Goal: Find specific page/section: Find specific page/section

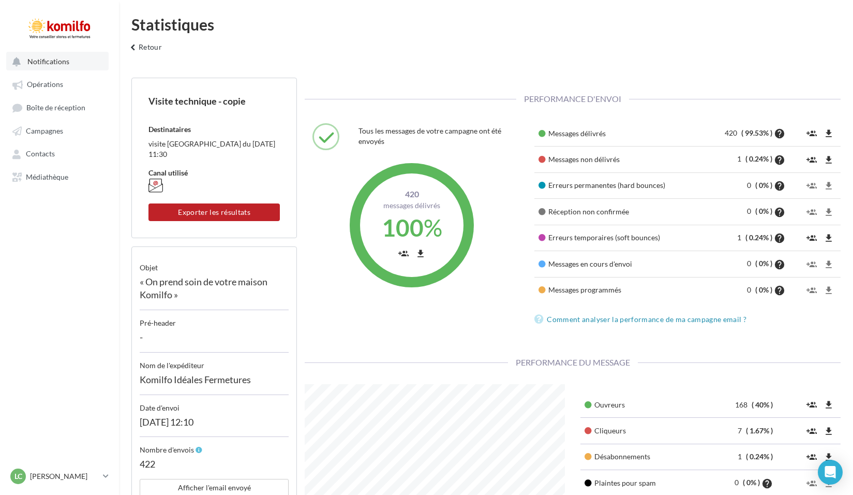
click at [42, 59] on span "Notifications" at bounding box center [48, 61] width 42 height 9
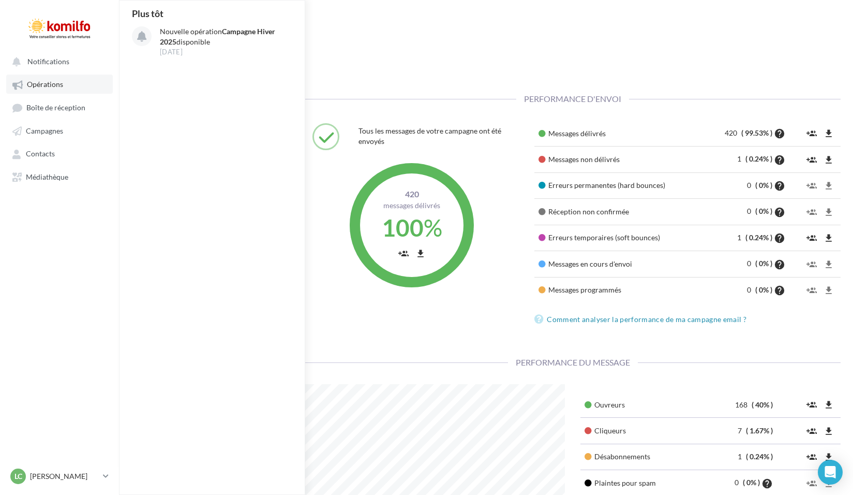
click at [49, 87] on span "Opérations" at bounding box center [45, 84] width 36 height 9
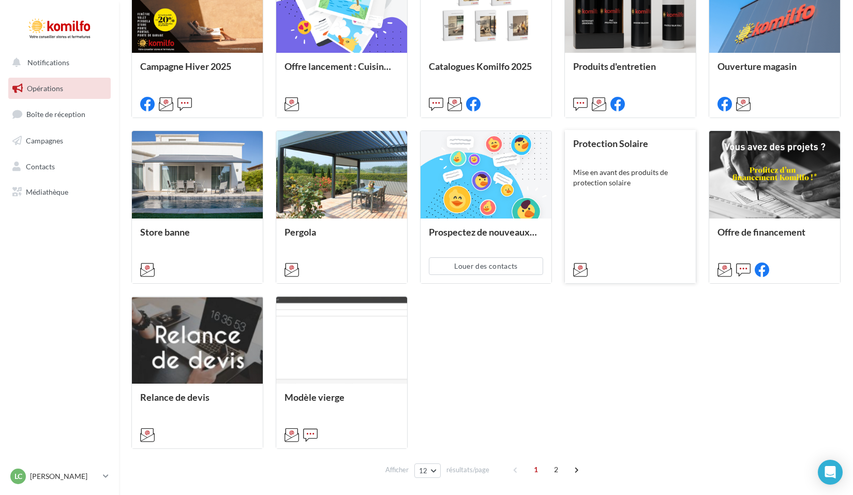
scroll to position [385, 0]
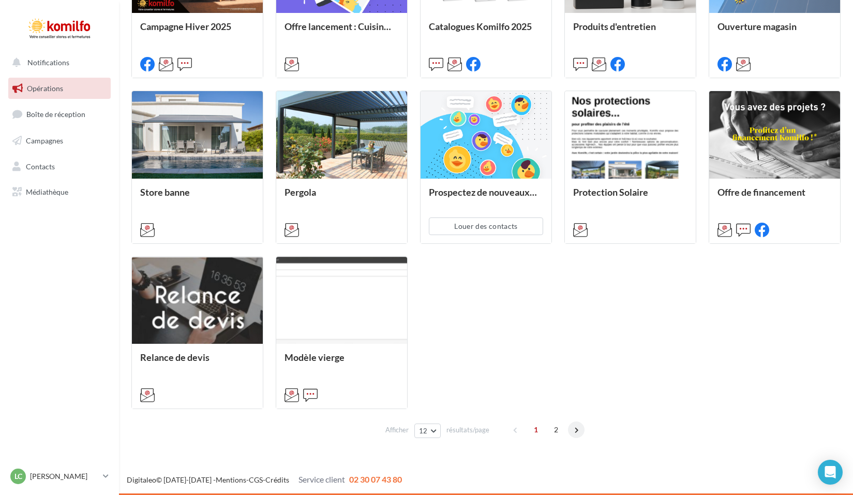
click at [573, 431] on span at bounding box center [576, 429] width 17 height 17
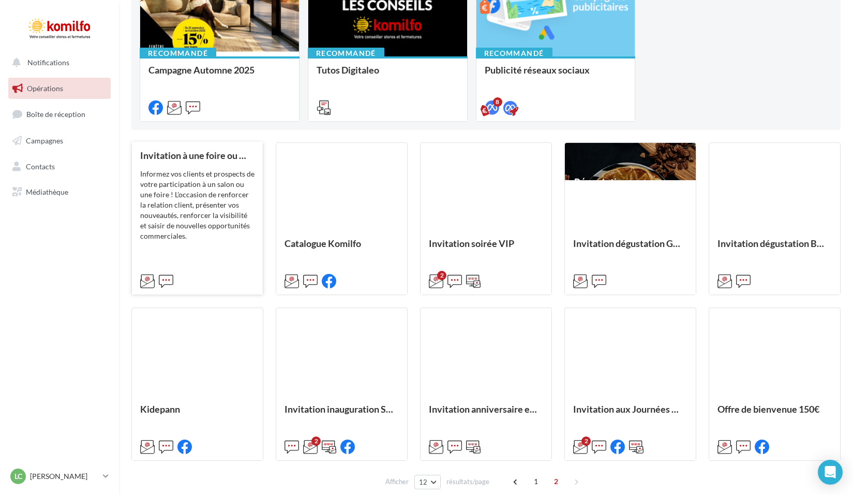
scroll to position [220, 0]
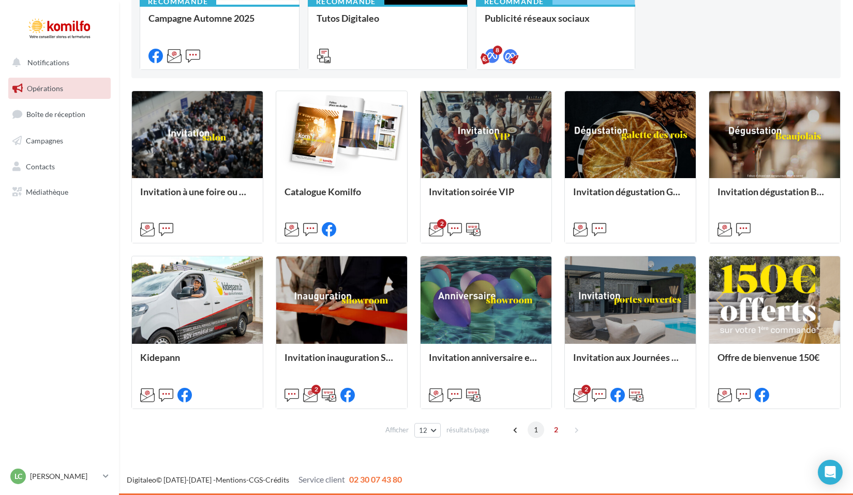
click at [532, 430] on span "1" at bounding box center [536, 429] width 17 height 17
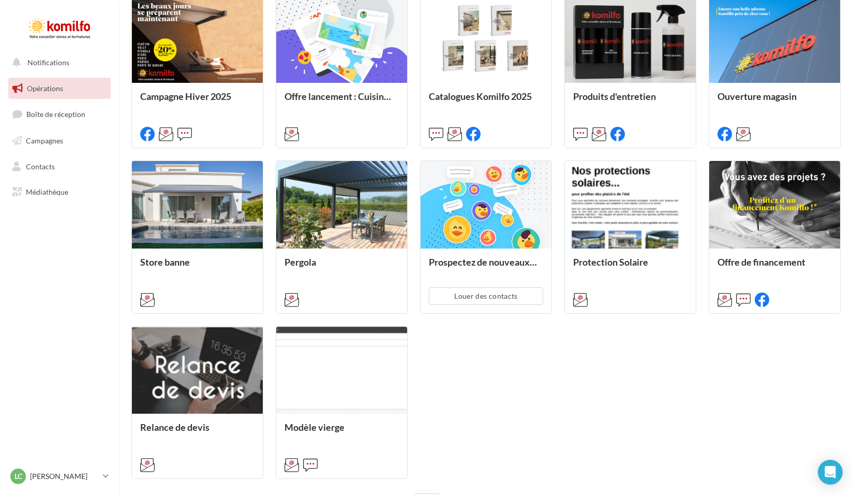
scroll to position [385, 0]
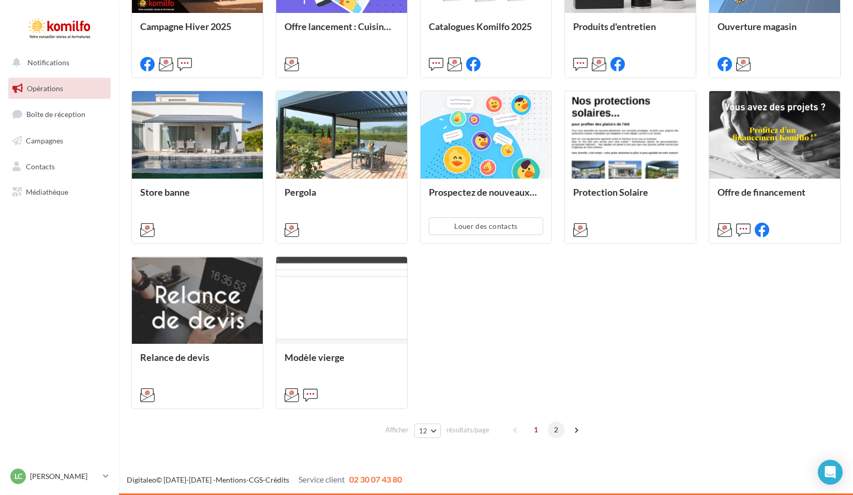
click at [562, 429] on span "2" at bounding box center [556, 429] width 17 height 17
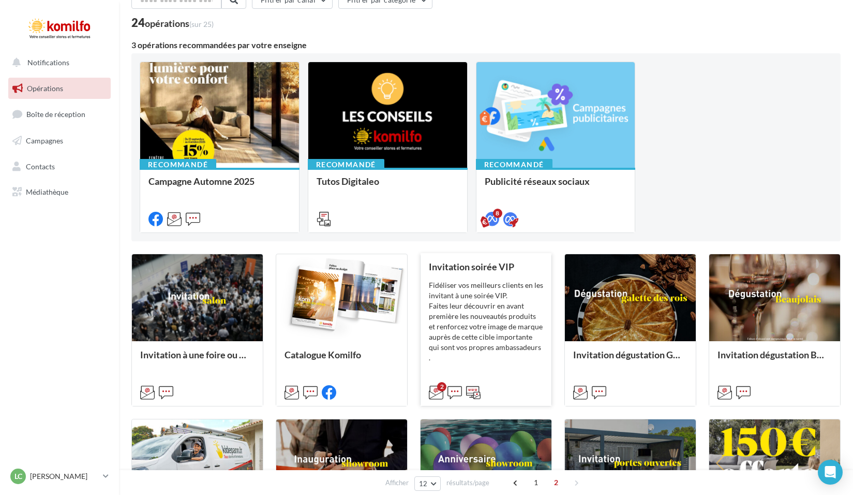
scroll to position [213, 0]
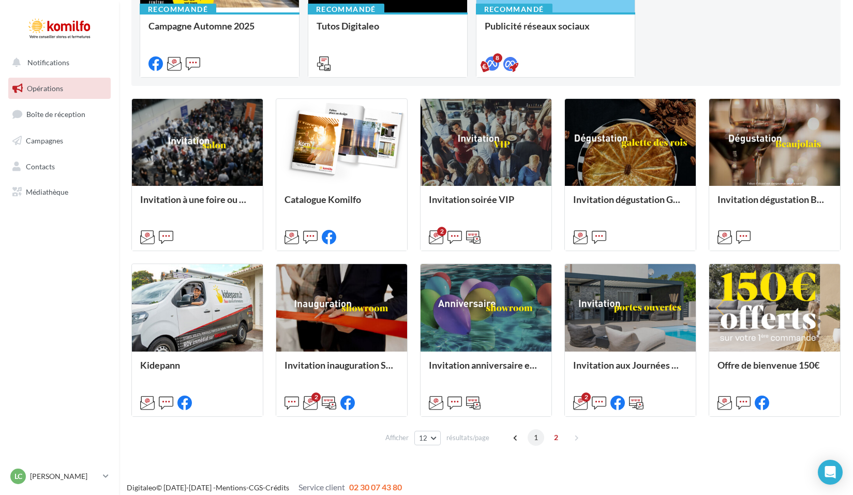
click at [536, 440] on span "1" at bounding box center [536, 437] width 17 height 17
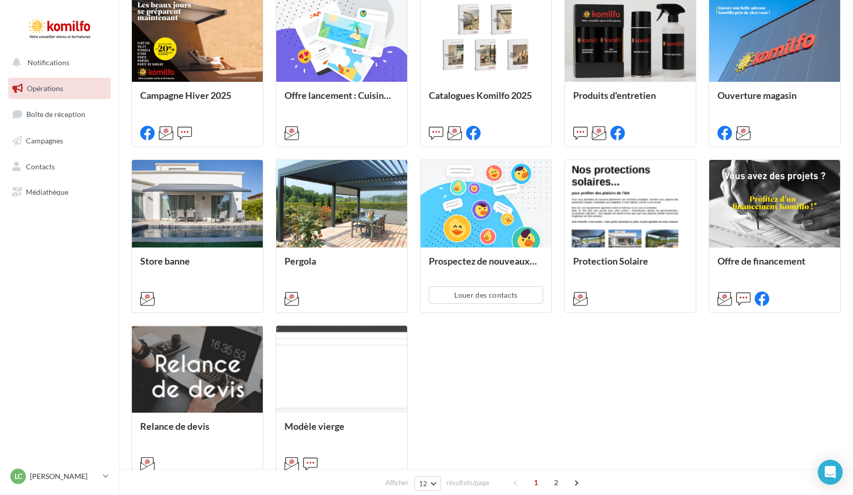
scroll to position [264, 0]
